Goal: Information Seeking & Learning: Find specific fact

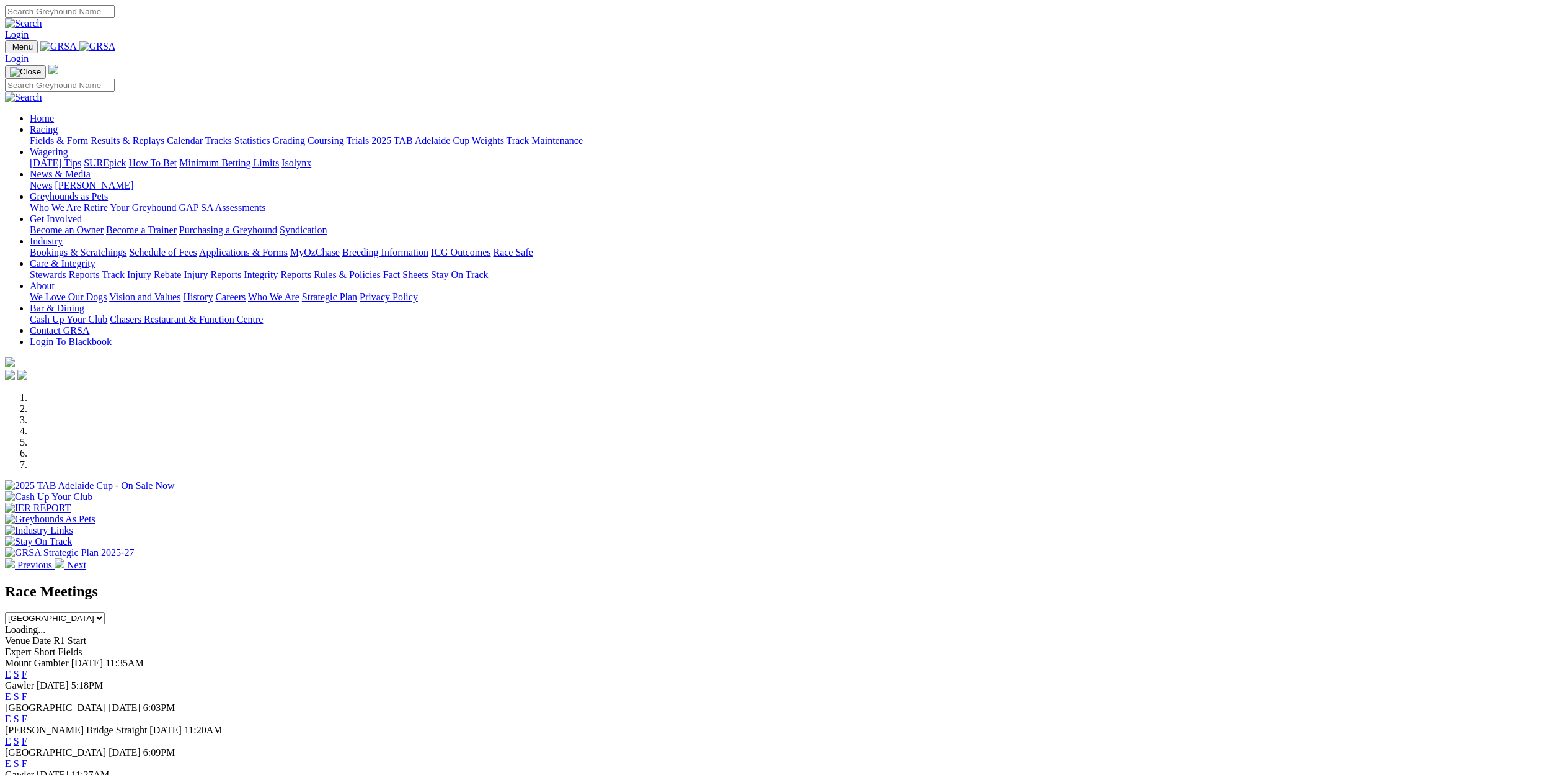
scroll to position [77, 0]
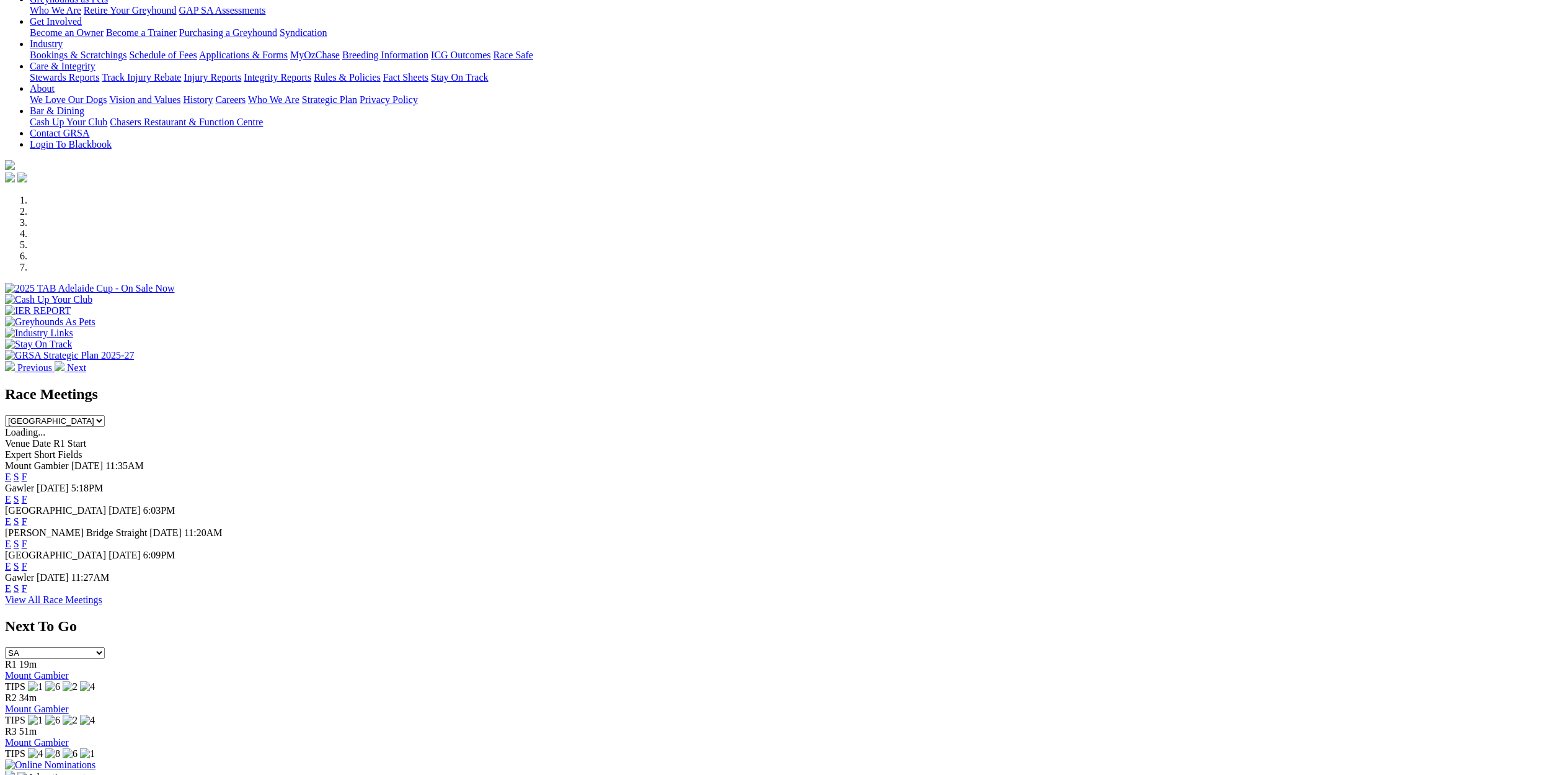
click at [11, 471] on link "E" at bounding box center [8, 476] width 6 height 11
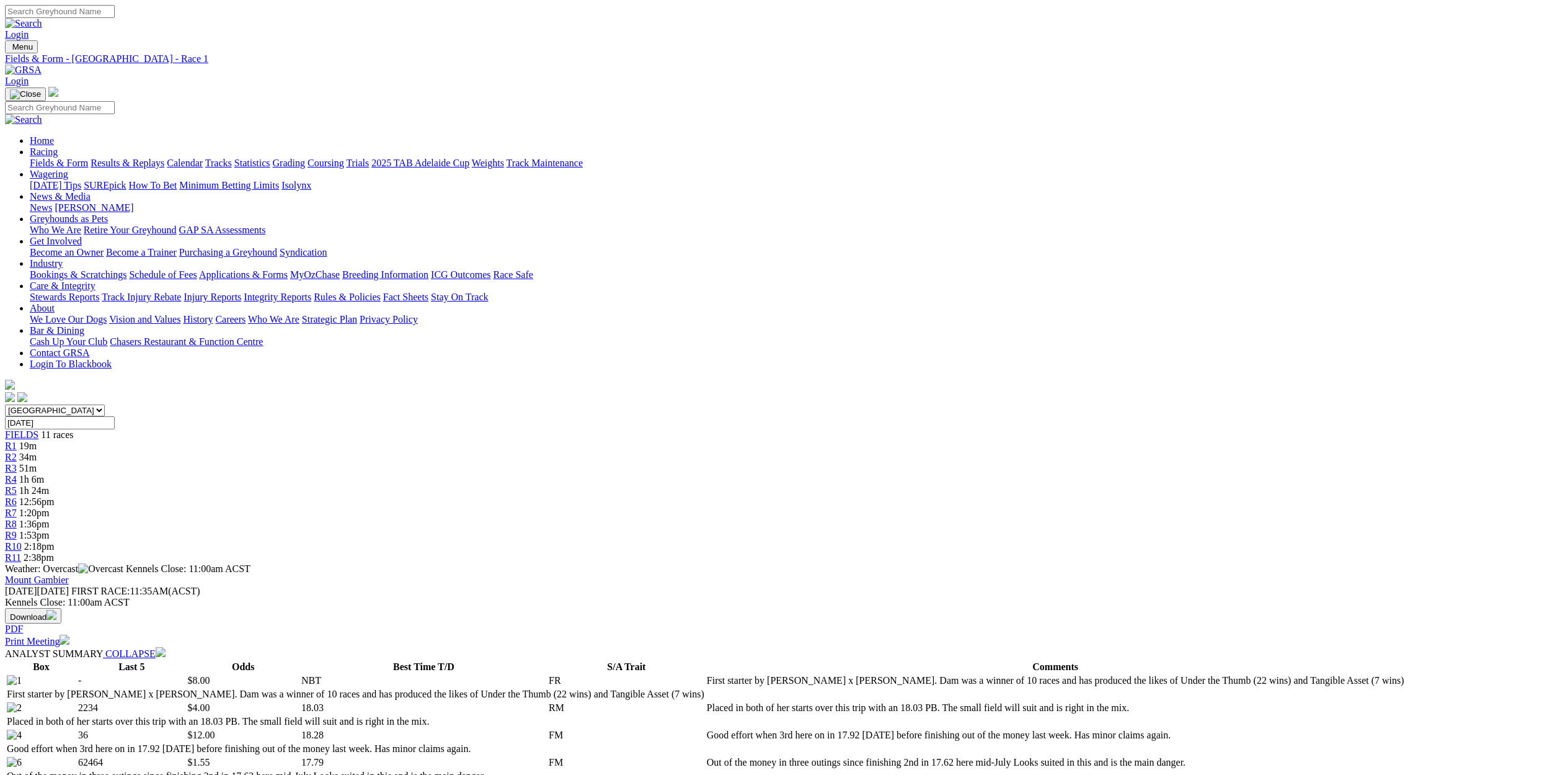
click at [557, 451] on div "R2 34m" at bounding box center [784, 457] width 1558 height 11
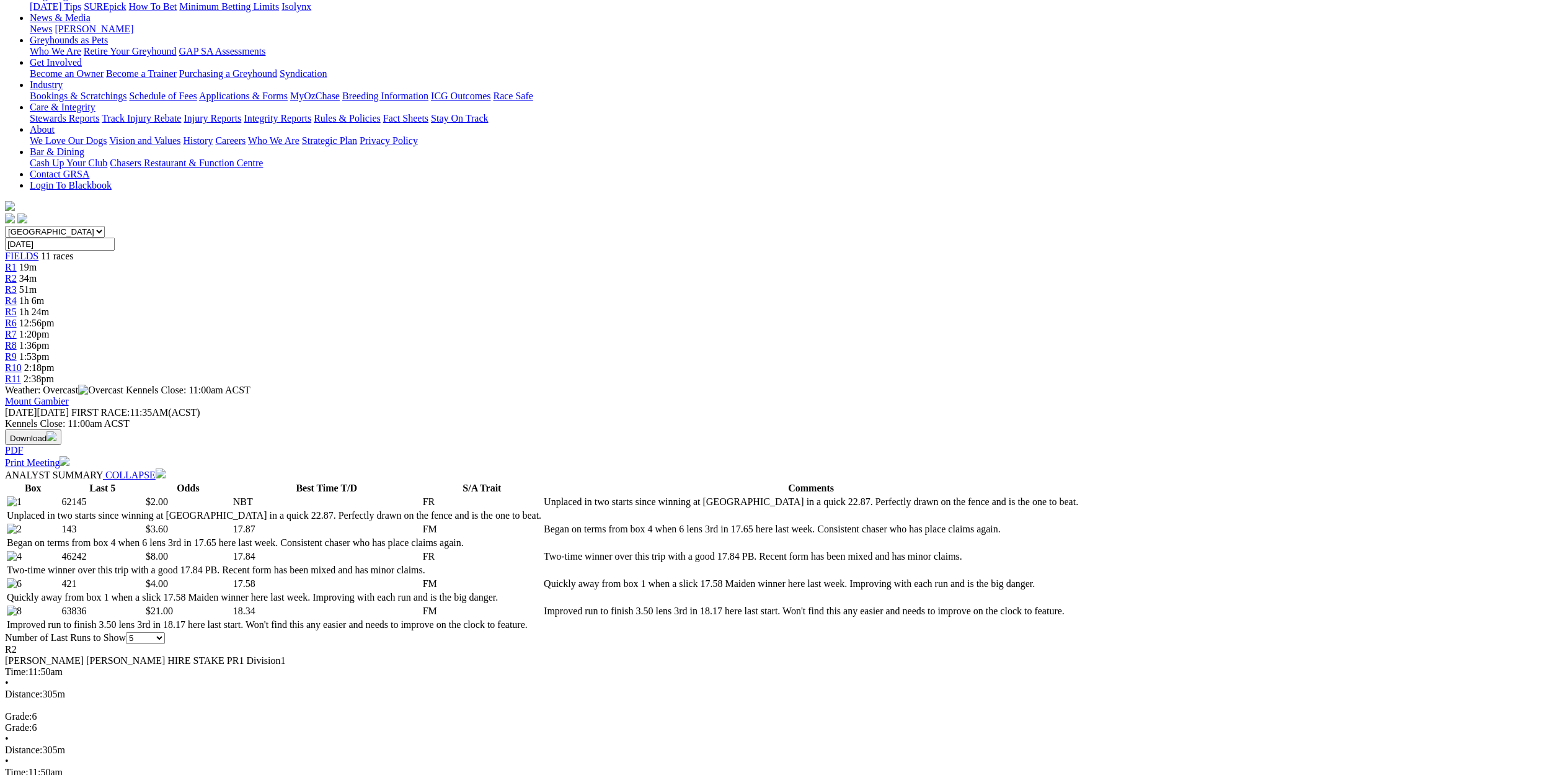
scroll to position [180, 0]
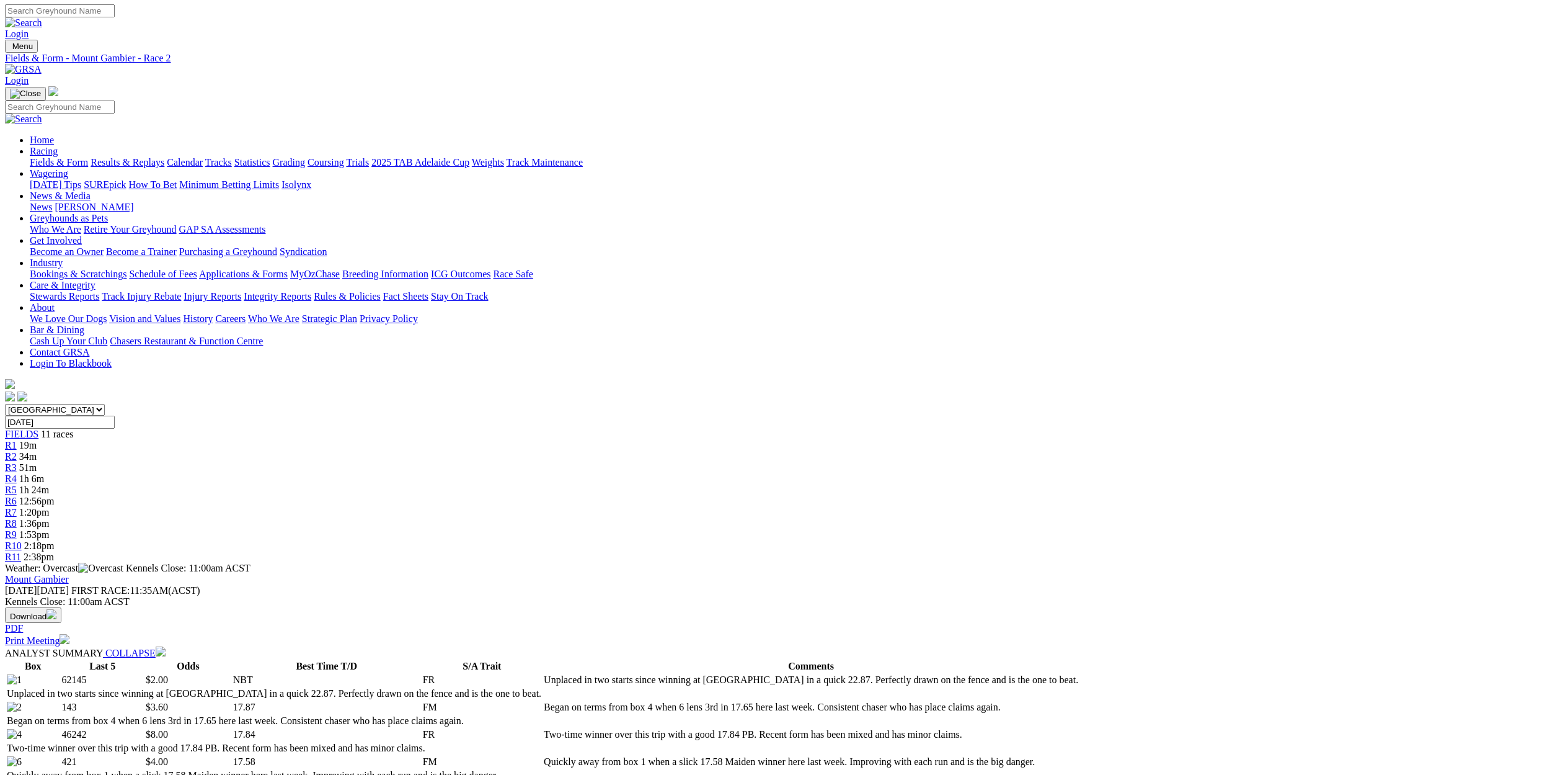
scroll to position [0, 0]
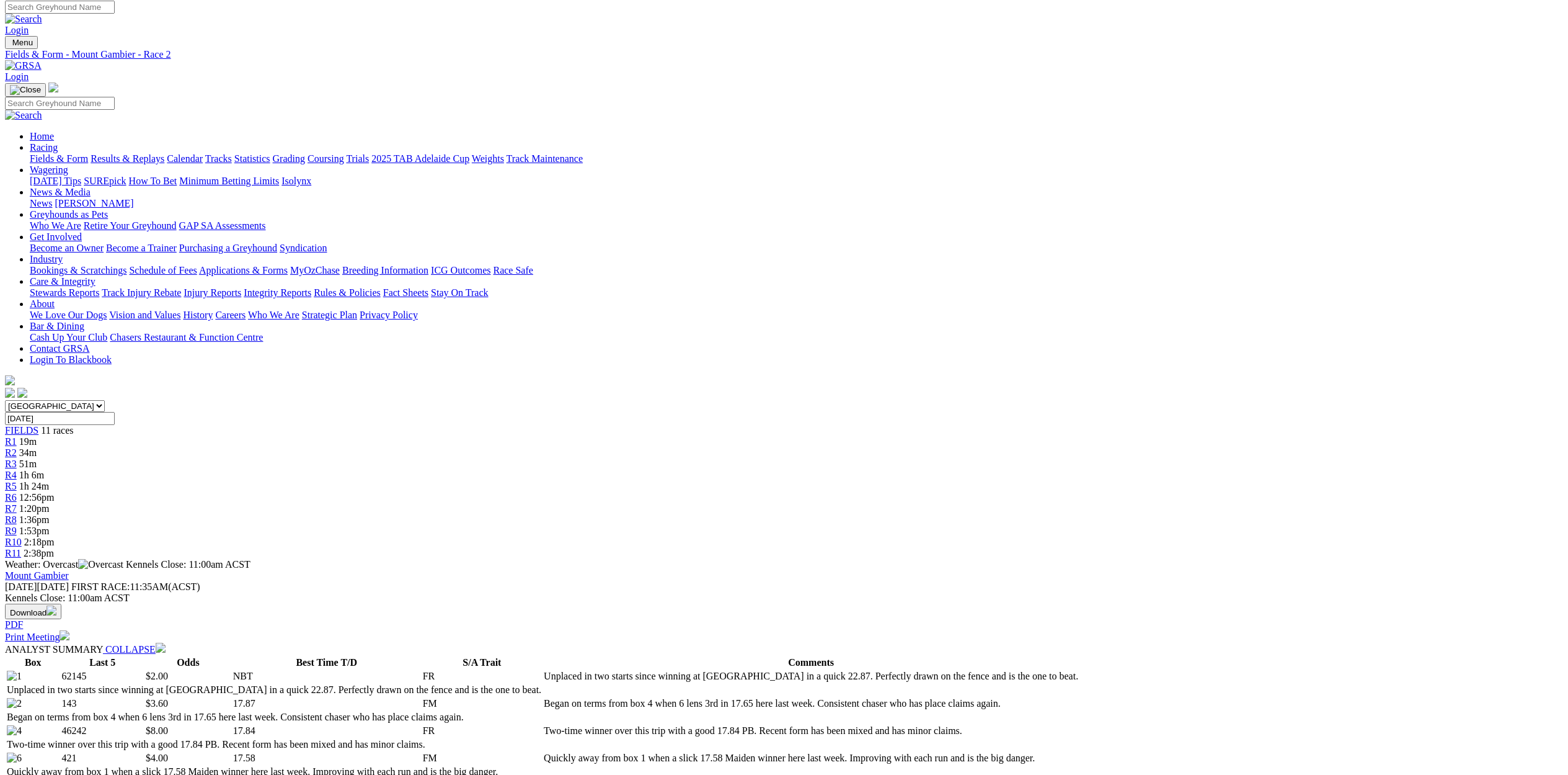
scroll to position [5, 0]
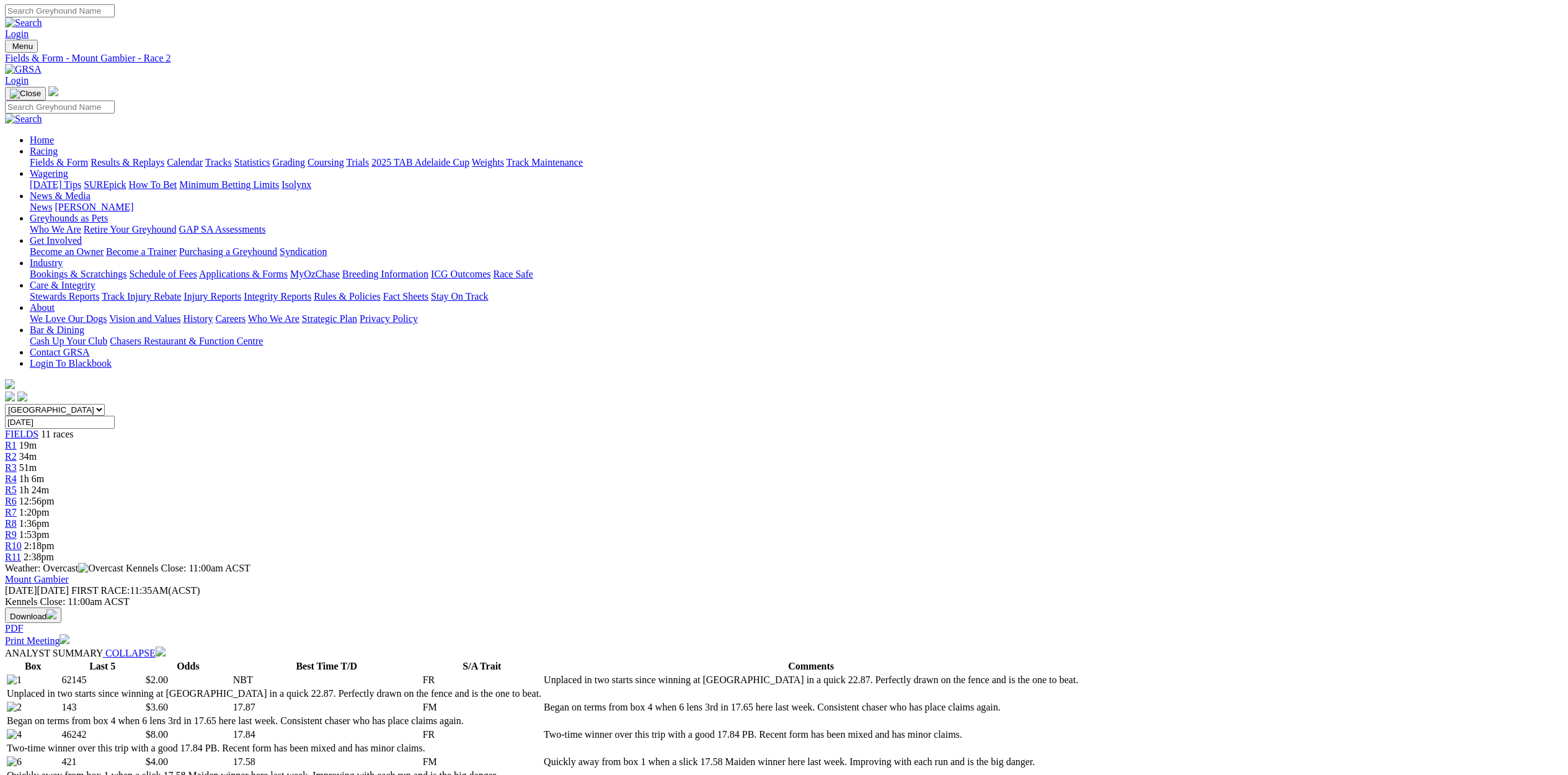
scroll to position [0, 0]
